Goal: Register for event/course

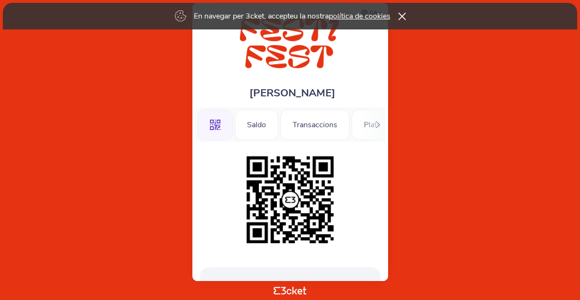
click at [404, 17] on icon at bounding box center [402, 16] width 8 height 8
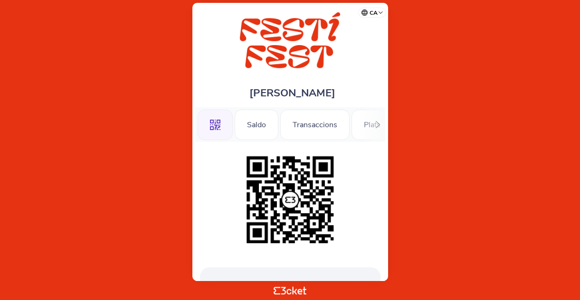
click at [378, 124] on icon at bounding box center [378, 124] width 4 height 7
click at [378, 124] on div "Informació" at bounding box center [353, 125] width 61 height 30
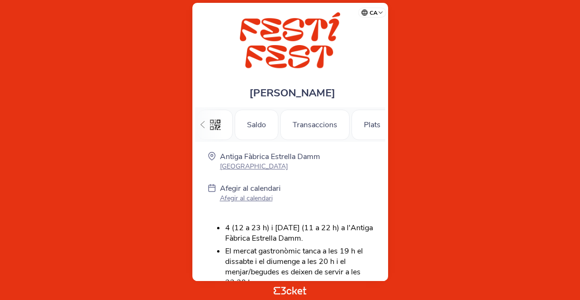
scroll to position [0, 308]
click at [357, 132] on div "Informació" at bounding box center [353, 125] width 61 height 30
click at [356, 124] on div "Informació" at bounding box center [353, 125] width 61 height 30
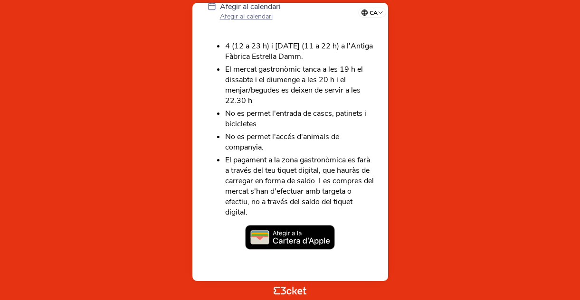
scroll to position [182, 0]
click at [282, 237] on img at bounding box center [290, 237] width 90 height 25
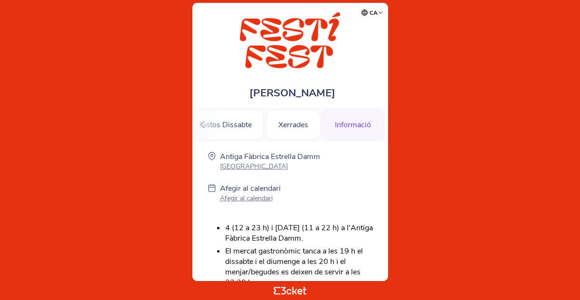
scroll to position [0, 0]
click at [355, 126] on div "Informació" at bounding box center [353, 125] width 61 height 30
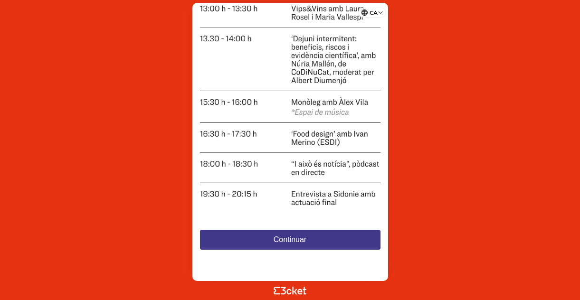
scroll to position [675, 0]
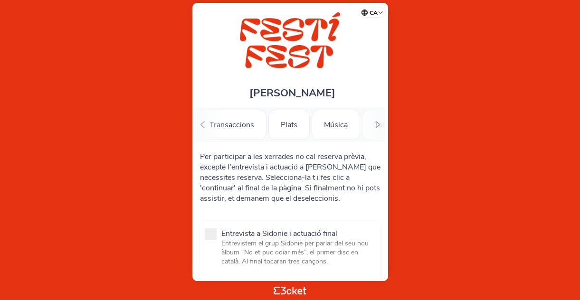
scroll to position [0, 0]
click at [345, 128] on div "Música" at bounding box center [336, 125] width 48 height 30
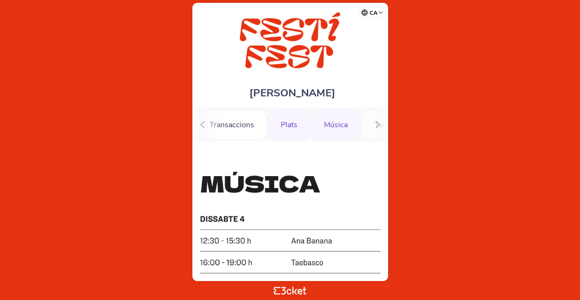
click at [288, 122] on div "Plats" at bounding box center [289, 125] width 41 height 30
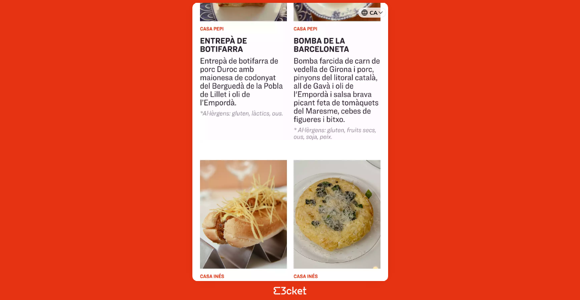
scroll to position [307, 0]
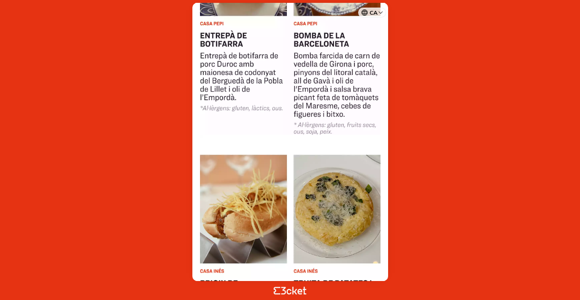
click at [238, 195] on img at bounding box center [290, 250] width 181 height 231
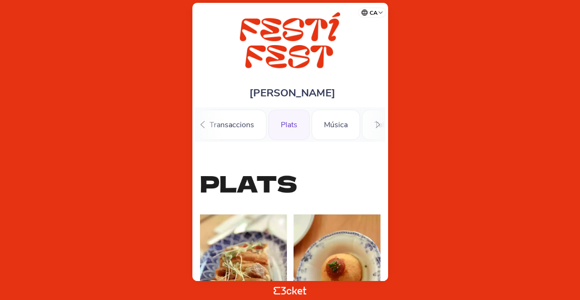
scroll to position [0, 0]
click at [380, 124] on icon at bounding box center [377, 124] width 7 height 7
click at [202, 124] on icon at bounding box center [203, 124] width 4 height 7
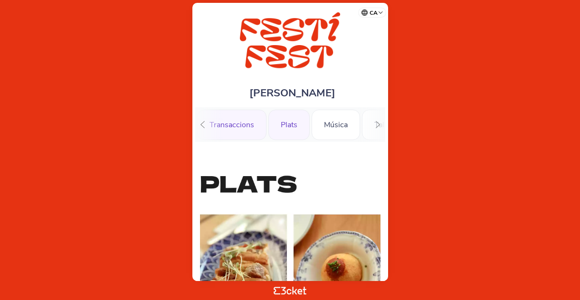
click at [224, 126] on div "Transaccions" at bounding box center [231, 125] width 69 height 30
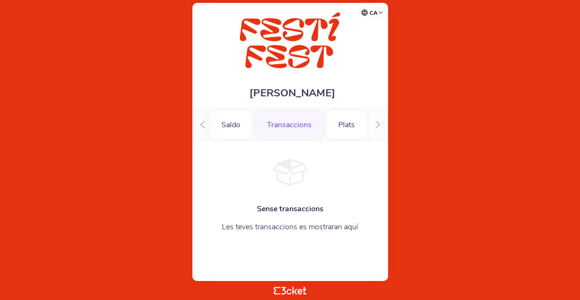
click at [201, 123] on icon at bounding box center [202, 124] width 7 height 7
click at [213, 124] on icon ".st0{fill-rule:evenodd;clip-rule:evenodd;}" at bounding box center [215, 125] width 10 height 10
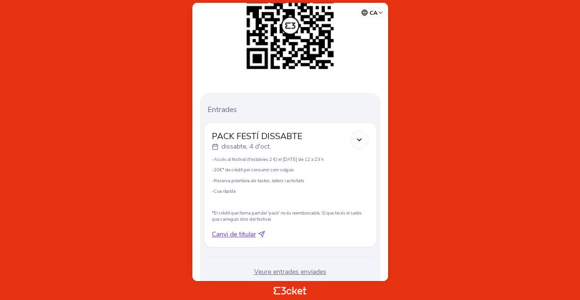
scroll to position [173, 0]
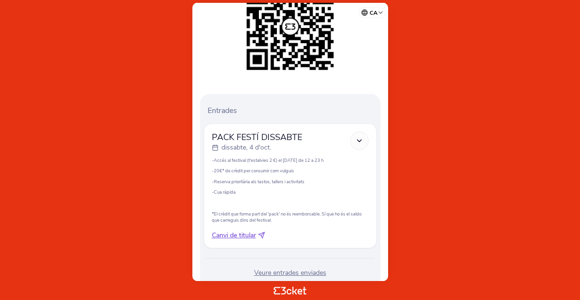
click at [361, 141] on icon at bounding box center [359, 141] width 8 height 8
click at [359, 139] on icon at bounding box center [359, 141] width 8 height 8
click at [358, 139] on icon at bounding box center [359, 141] width 8 height 8
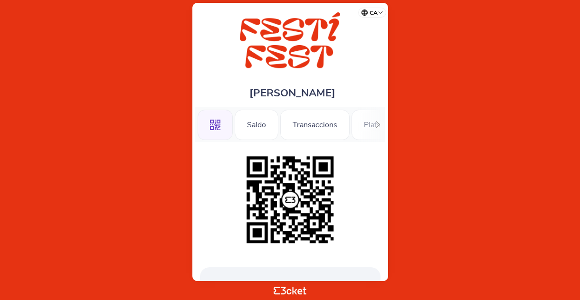
scroll to position [0, 0]
click at [262, 126] on div "Saldo" at bounding box center [257, 125] width 44 height 30
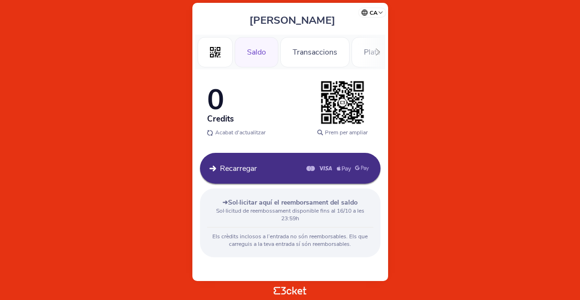
scroll to position [73, 0]
click at [314, 56] on div "Transaccions" at bounding box center [314, 52] width 69 height 30
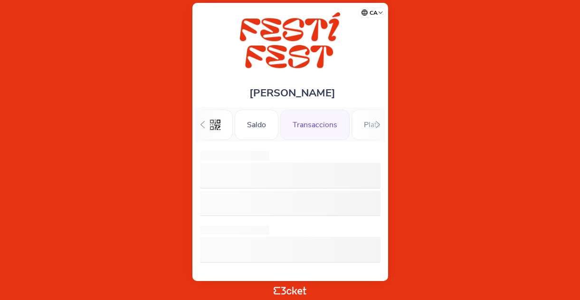
scroll to position [0, 26]
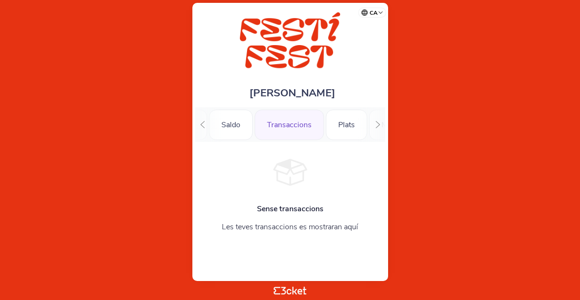
click at [291, 122] on div "Transaccions" at bounding box center [289, 125] width 69 height 30
click at [341, 126] on div "Plats" at bounding box center [346, 125] width 41 height 30
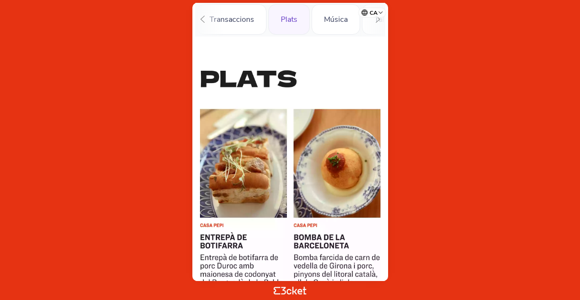
scroll to position [122, 0]
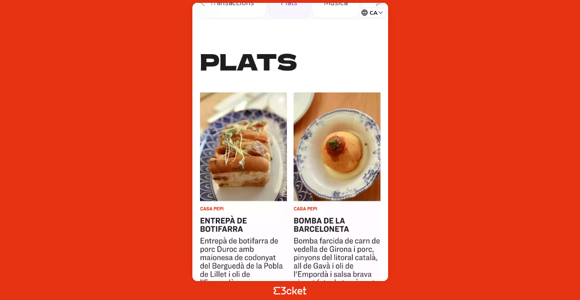
click at [347, 165] on img at bounding box center [290, 174] width 181 height 291
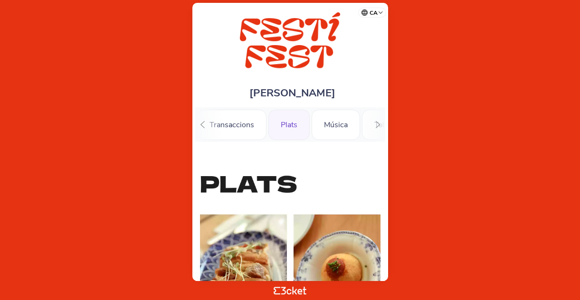
scroll to position [0, 0]
click at [379, 122] on icon at bounding box center [377, 124] width 7 height 7
click at [216, 123] on div ".st0{fill-rule:evenodd;clip-rule:evenodd;} Saldo Transaccions Plats Música Tall…" at bounding box center [290, 124] width 190 height 35
click at [210, 123] on div at bounding box center [202, 124] width 15 height 35
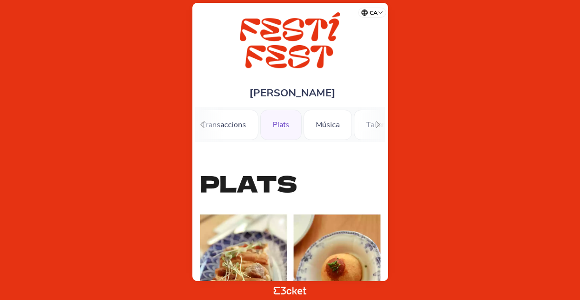
scroll to position [0, 83]
click at [374, 120] on div at bounding box center [378, 124] width 15 height 35
click at [214, 126] on div ".st0{fill-rule:evenodd;clip-rule:evenodd;} Saldo Transaccions Plats Música Tall…" at bounding box center [290, 124] width 190 height 35
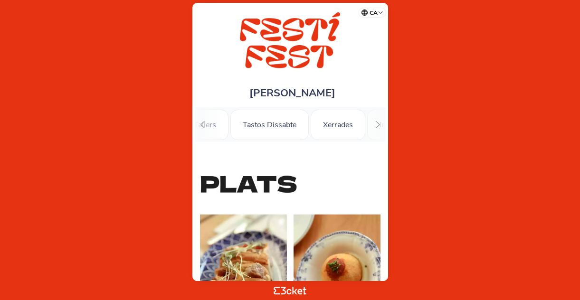
click at [211, 126] on div ".st0{fill-rule:evenodd;clip-rule:evenodd;} Saldo Transaccions Plats Música Tall…" at bounding box center [290, 124] width 190 height 35
click at [260, 125] on div "Tastos Dissabte" at bounding box center [269, 125] width 78 height 30
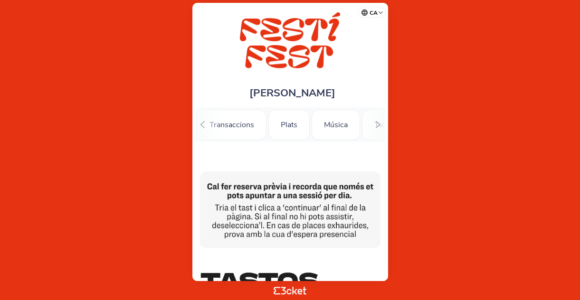
click at [377, 124] on icon at bounding box center [377, 124] width 7 height 7
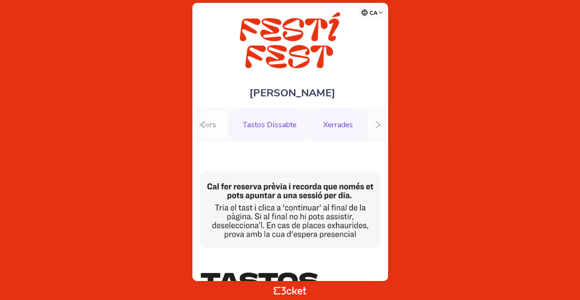
click at [332, 127] on div "Xerrades" at bounding box center [338, 125] width 55 height 30
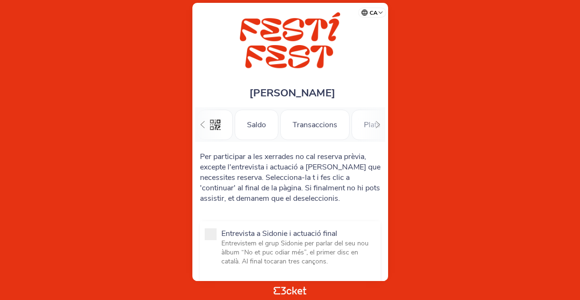
scroll to position [0, 83]
click at [285, 185] on p "Per participar a les xerrades no cal reserva prèvia, excepte l'entrevista i act…" at bounding box center [290, 178] width 181 height 52
click at [377, 123] on icon at bounding box center [377, 124] width 7 height 7
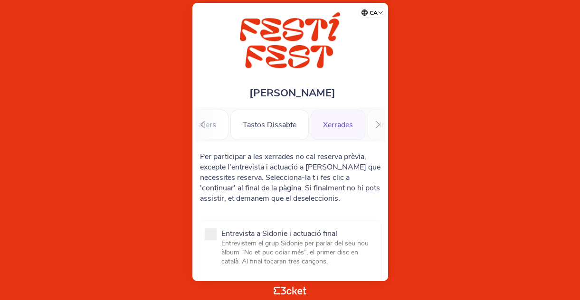
click at [377, 125] on icon at bounding box center [377, 124] width 7 height 7
click at [348, 117] on div "Informació" at bounding box center [353, 125] width 61 height 30
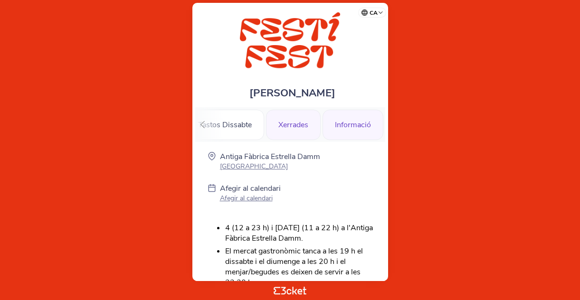
click at [292, 125] on div "Xerrades" at bounding box center [293, 125] width 55 height 30
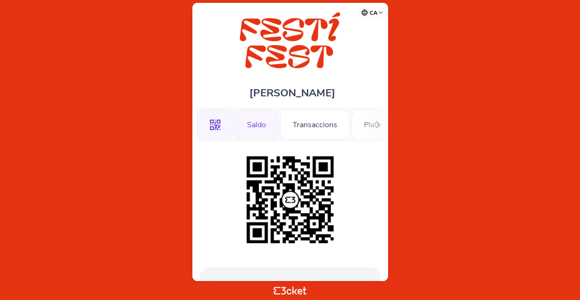
click at [254, 123] on div "Saldo" at bounding box center [257, 125] width 44 height 30
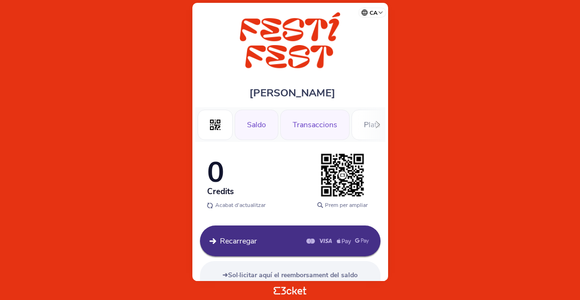
click at [314, 125] on div "Transaccions" at bounding box center [314, 125] width 69 height 30
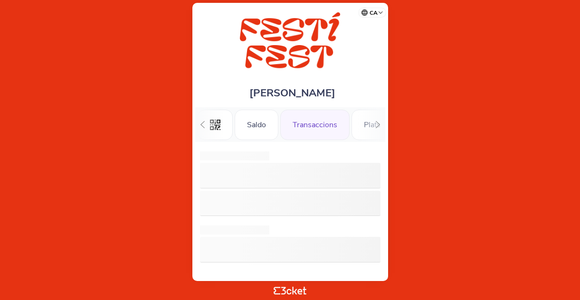
scroll to position [0, 26]
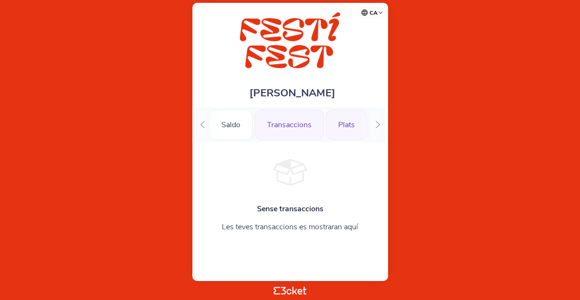
click at [343, 123] on div "Plats" at bounding box center [346, 125] width 41 height 30
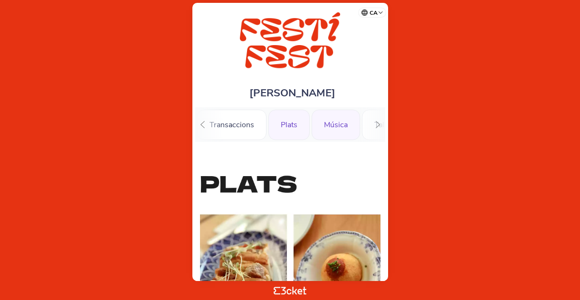
click at [336, 121] on div "Música" at bounding box center [336, 125] width 48 height 30
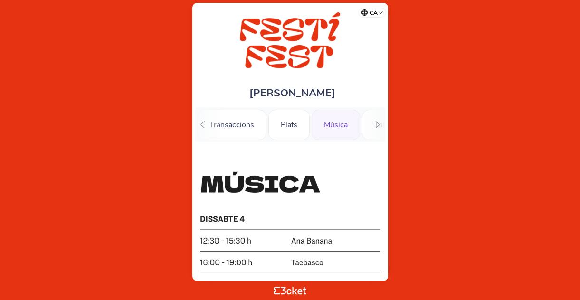
click at [375, 122] on icon at bounding box center [377, 124] width 7 height 7
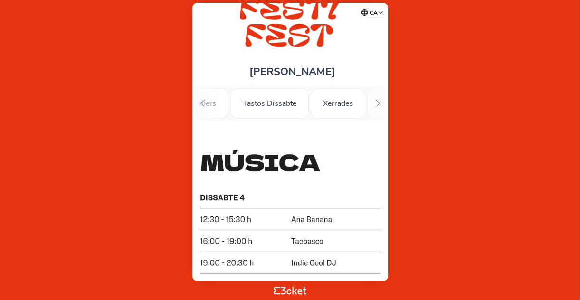
scroll to position [18, 0]
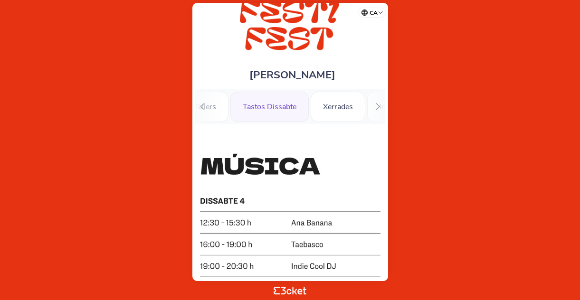
click at [272, 104] on div "Tastos Dissabte" at bounding box center [269, 107] width 78 height 30
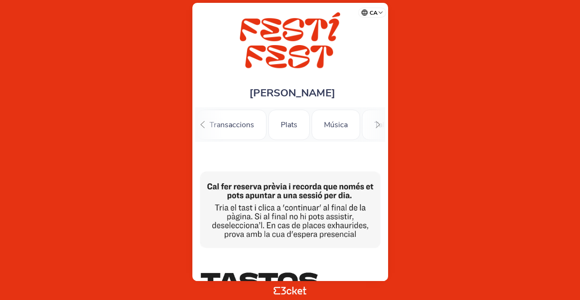
click at [377, 126] on icon at bounding box center [377, 124] width 7 height 7
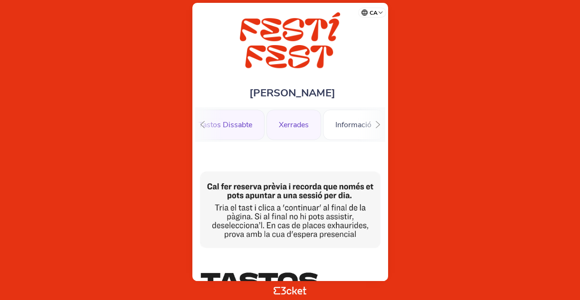
scroll to position [0, 308]
click at [290, 127] on div "Xerrades" at bounding box center [293, 125] width 55 height 30
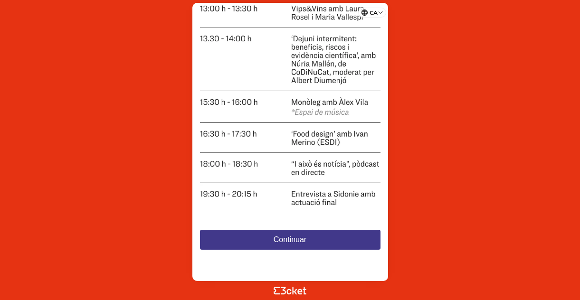
scroll to position [675, 0]
click at [289, 238] on span "Continuar" at bounding box center [290, 240] width 33 height 8
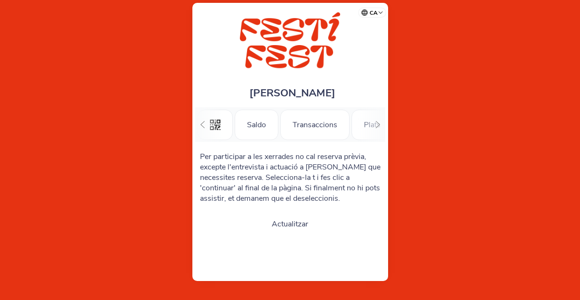
scroll to position [0, 83]
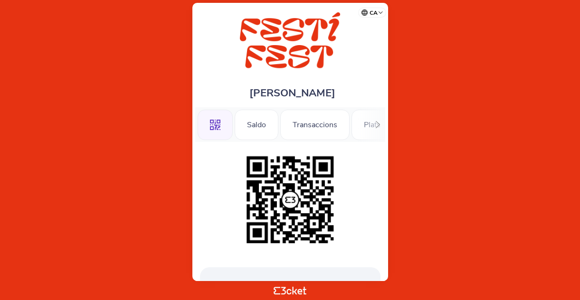
click at [380, 123] on icon at bounding box center [377, 124] width 7 height 7
click at [341, 121] on div "Tastos Dissabte" at bounding box center [353, 125] width 78 height 30
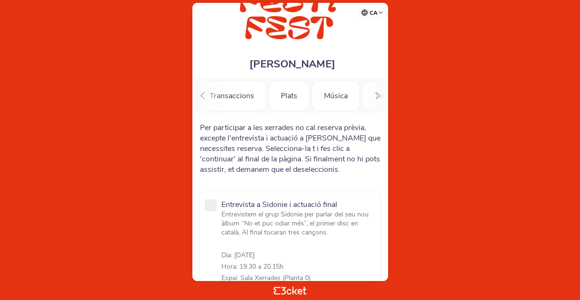
scroll to position [21, 0]
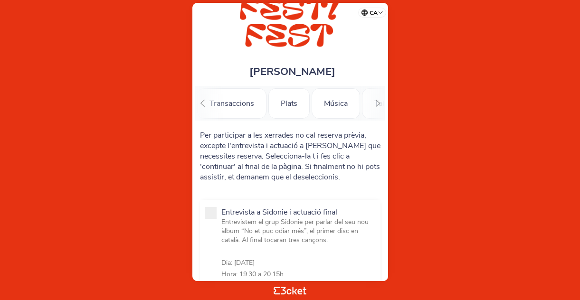
click at [380, 103] on icon at bounding box center [377, 103] width 7 height 7
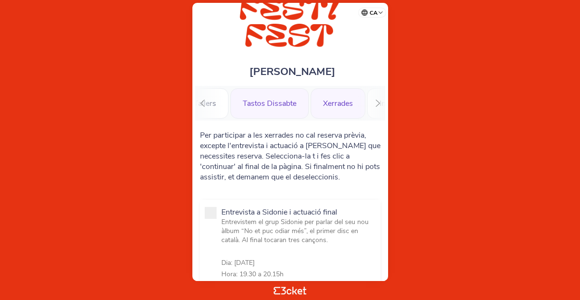
click at [255, 105] on div "Tastos Dissabte" at bounding box center [269, 103] width 78 height 30
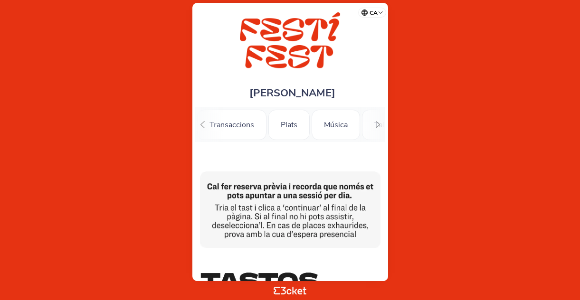
click at [376, 125] on icon at bounding box center [377, 124] width 7 height 7
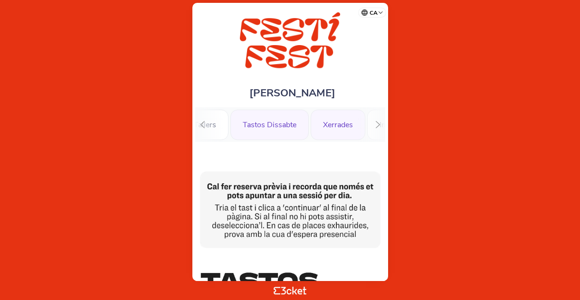
click at [346, 124] on div "Xerrades" at bounding box center [338, 125] width 55 height 30
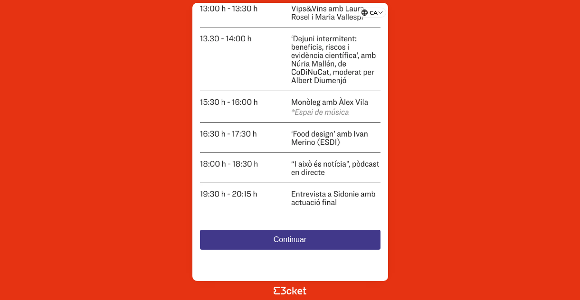
click at [300, 236] on span "Continuar" at bounding box center [290, 240] width 33 height 8
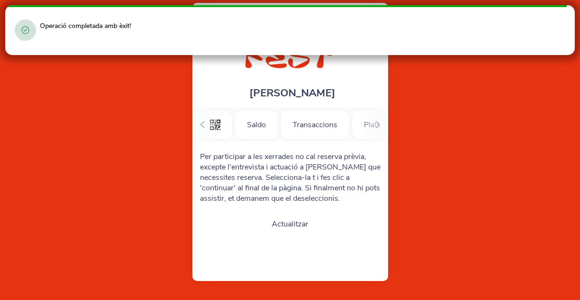
scroll to position [0, 83]
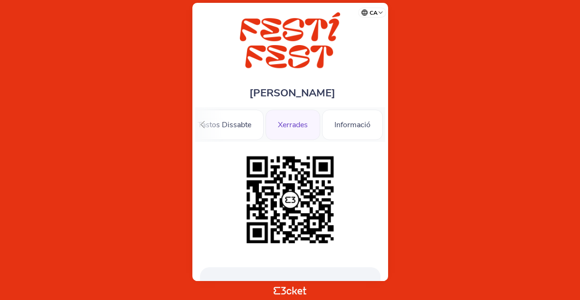
scroll to position [0, 308]
